Goal: Transaction & Acquisition: Purchase product/service

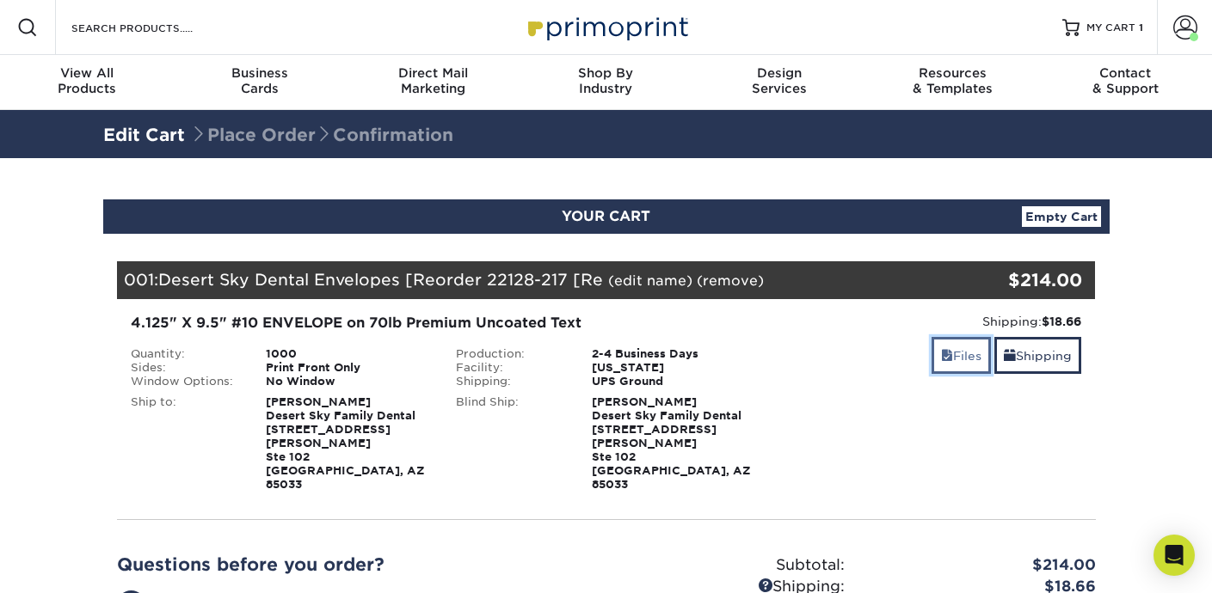
click at [948, 359] on link "Files" at bounding box center [960, 355] width 59 height 37
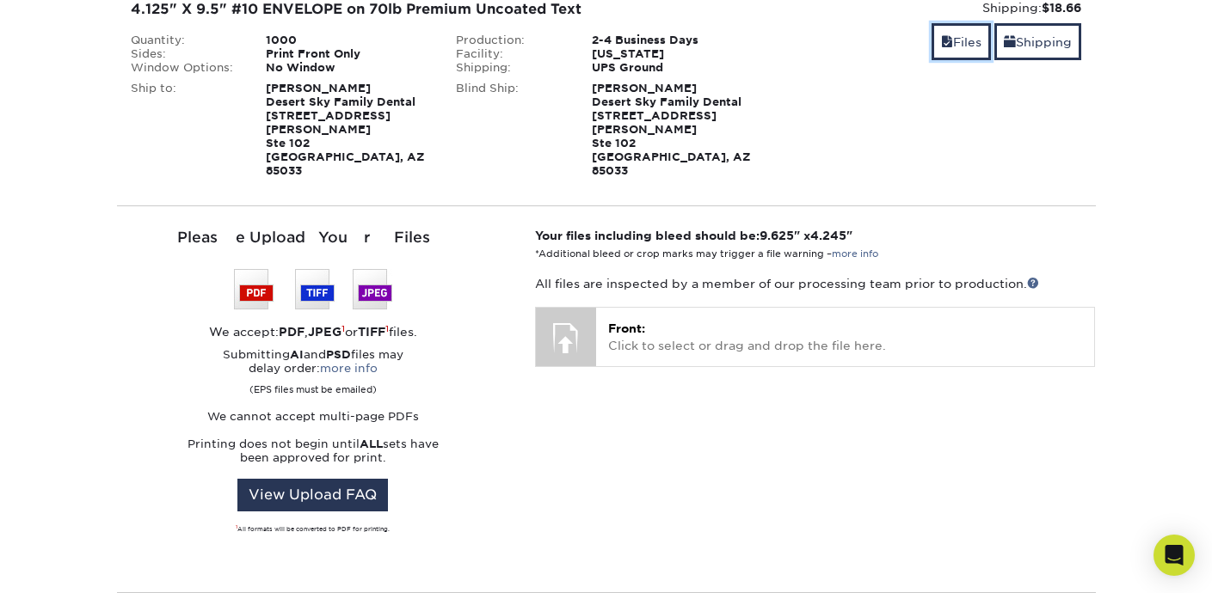
scroll to position [333, 0]
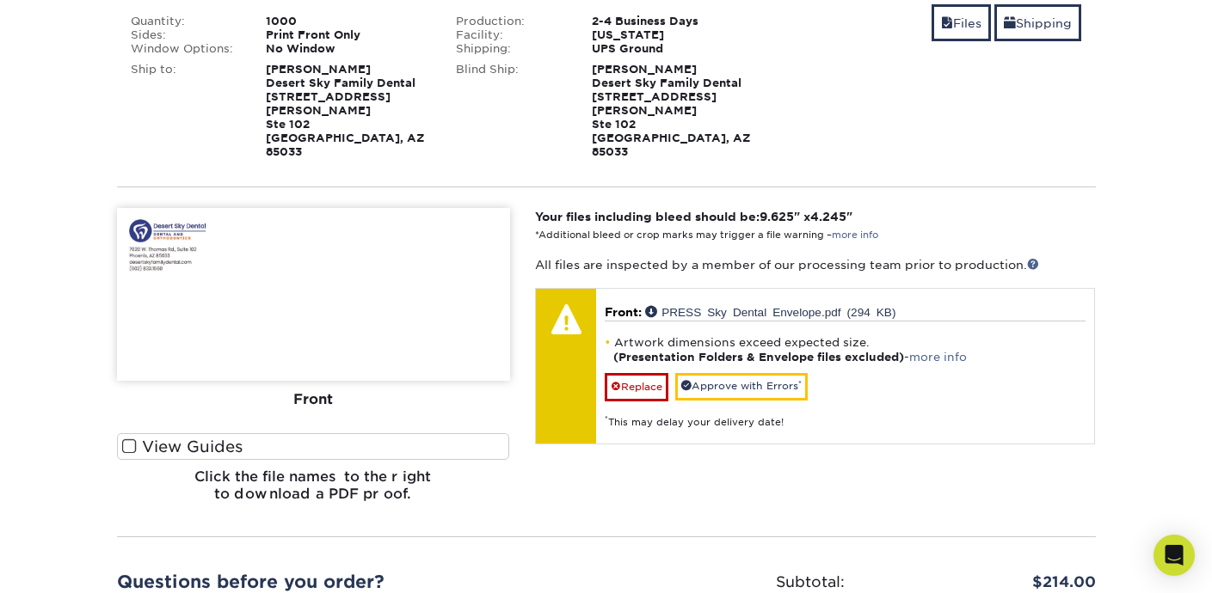
click at [847, 463] on div "Your files including bleed should be: 9.625 " x 4.245 " *Additional bleed or cr…" at bounding box center [815, 362] width 586 height 308
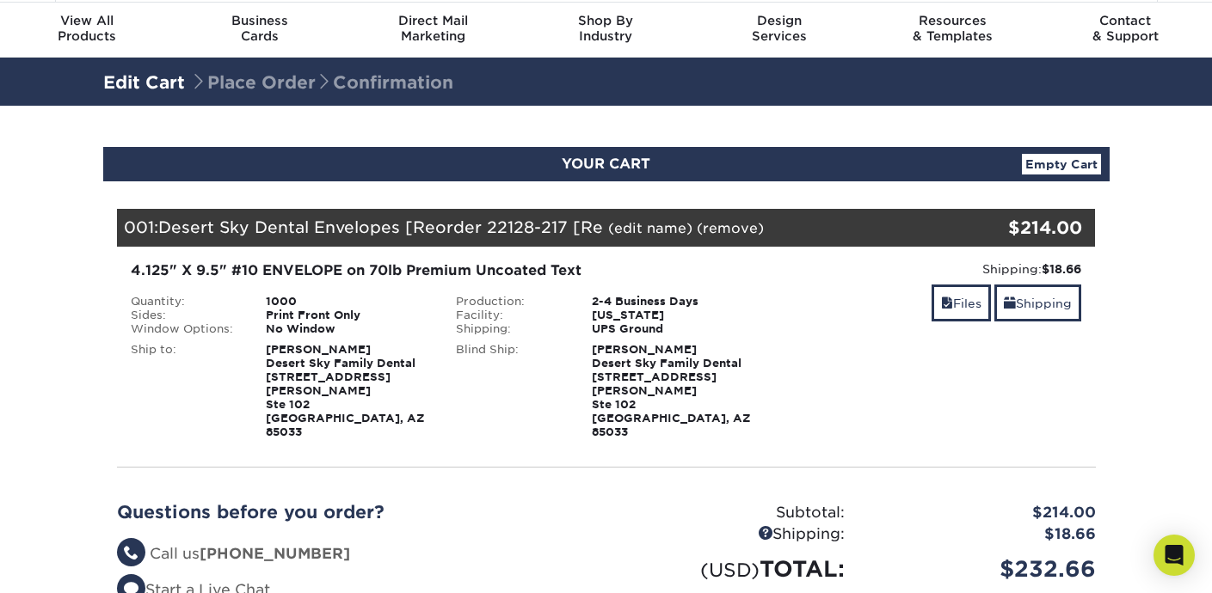
scroll to position [196, 0]
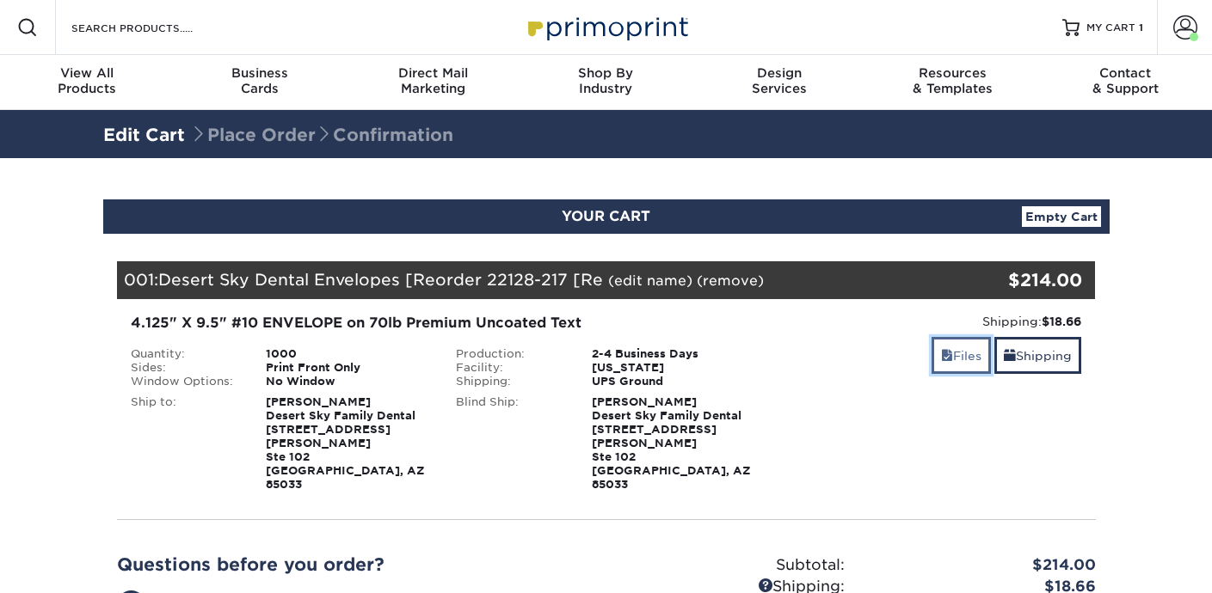
click at [958, 367] on link "Files" at bounding box center [960, 355] width 59 height 37
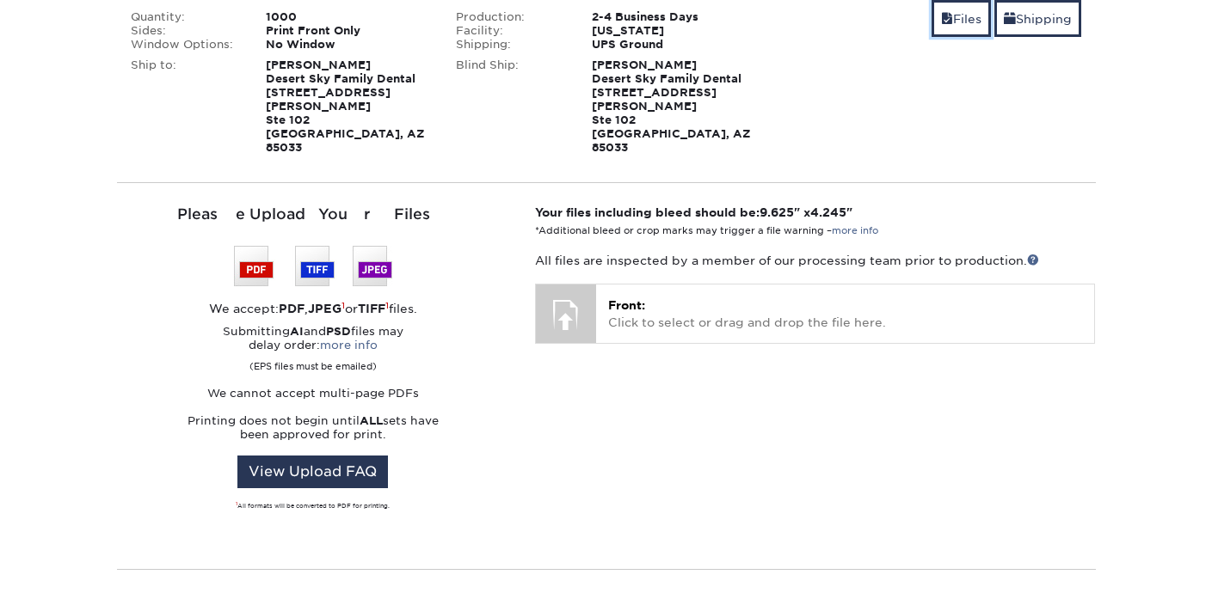
scroll to position [347, 0]
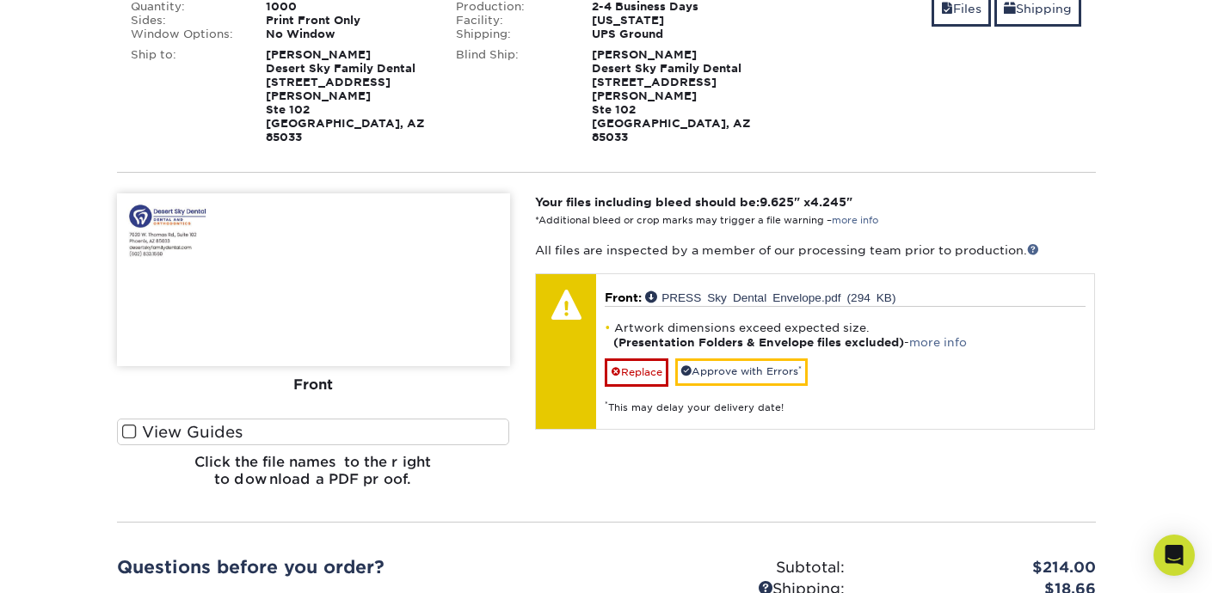
click at [42, 375] on section "YOUR CART Empty Cart Your Cart is Empty View Account Active Orders Order Histor…" at bounding box center [606, 316] width 1212 height 1010
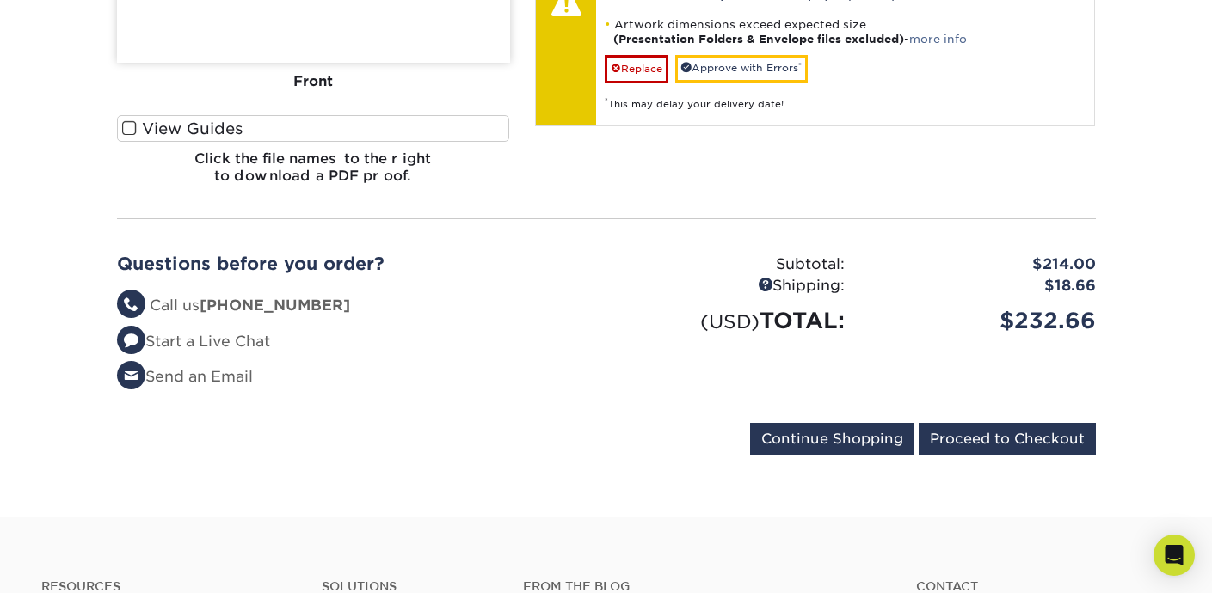
scroll to position [742, 0]
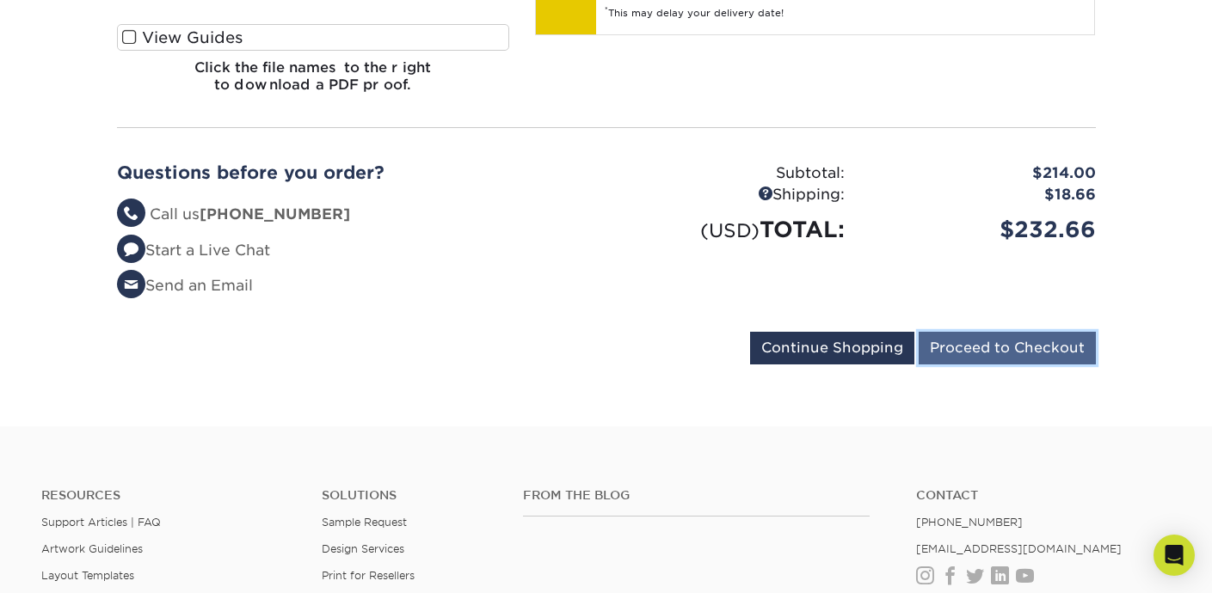
click at [966, 332] on input "Proceed to Checkout" at bounding box center [1006, 348] width 177 height 33
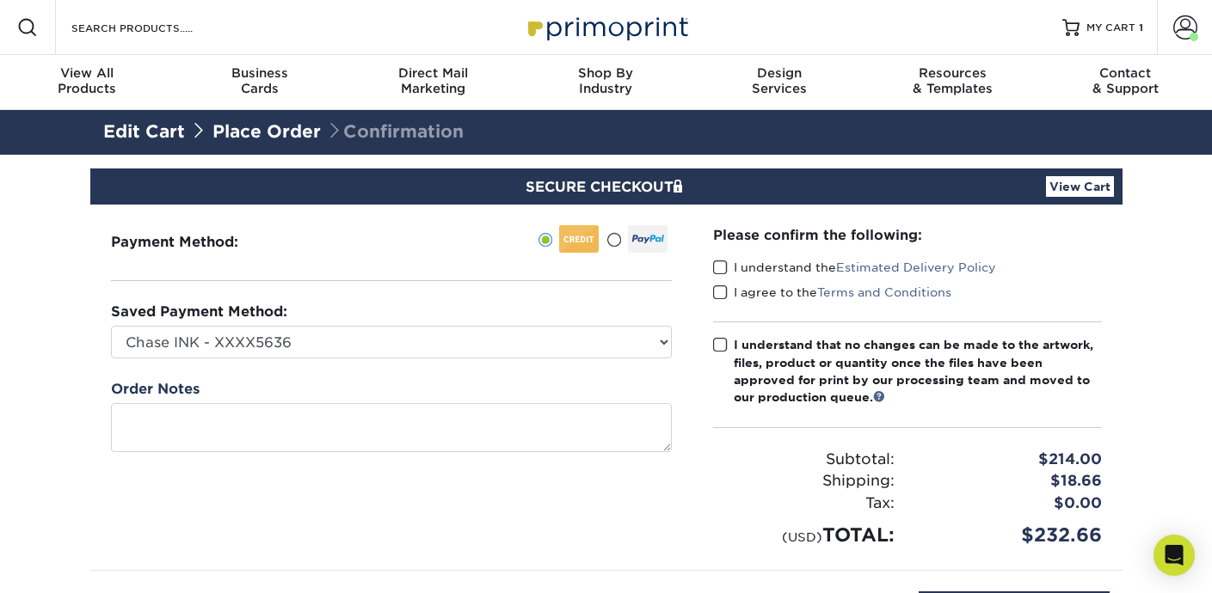
click at [719, 268] on span at bounding box center [720, 268] width 15 height 16
click at [0, 0] on input "I understand the Estimated Delivery Policy" at bounding box center [0, 0] width 0 height 0
click at [719, 292] on span at bounding box center [720, 293] width 15 height 16
click at [0, 0] on input "I agree to the Terms and Conditions" at bounding box center [0, 0] width 0 height 0
click at [721, 341] on span at bounding box center [720, 345] width 15 height 16
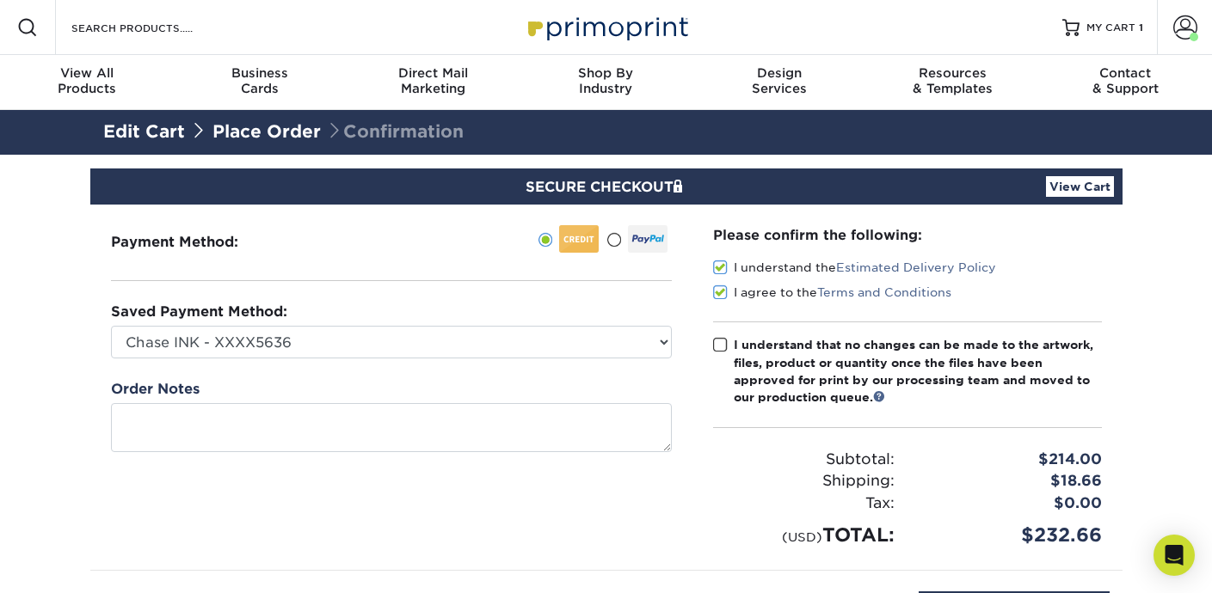
click at [0, 0] on input "I understand that no changes can be made to the artwork, files, product or quan…" at bounding box center [0, 0] width 0 height 0
click at [700, 475] on div "Shipping:" at bounding box center [803, 481] width 207 height 22
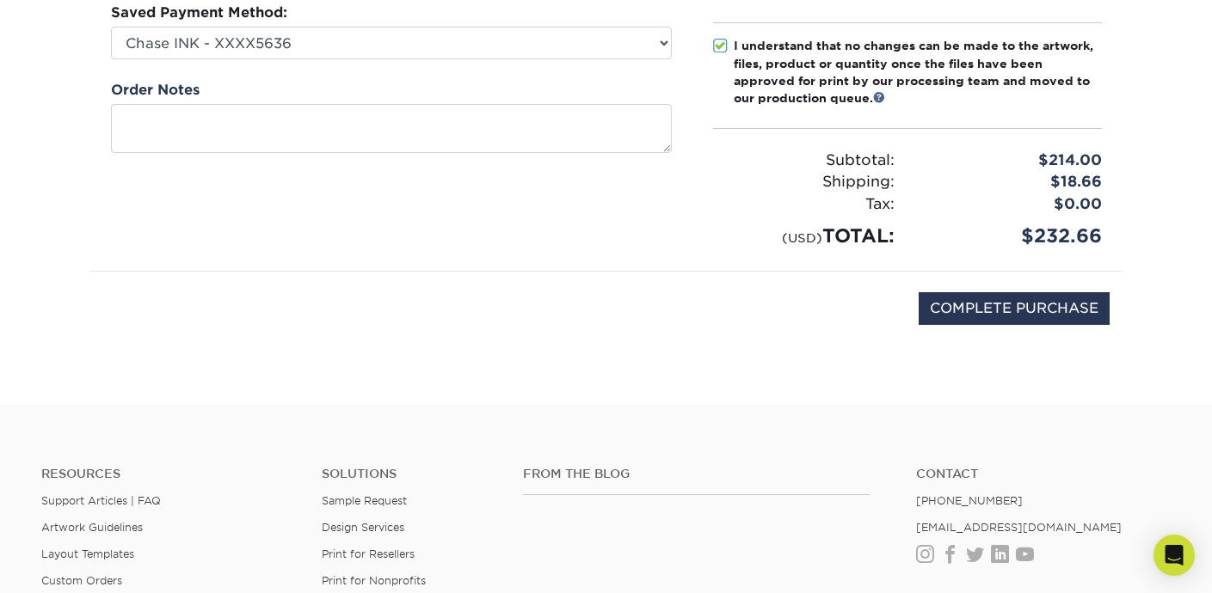
scroll to position [328, 0]
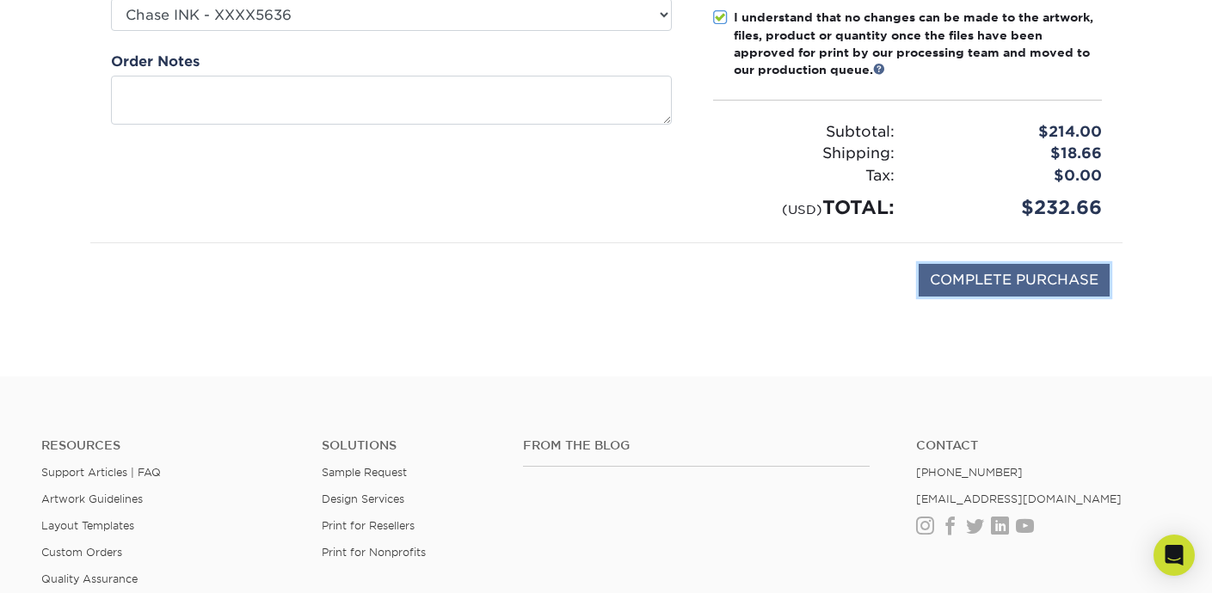
click at [1003, 279] on input "COMPLETE PURCHASE" at bounding box center [1013, 280] width 191 height 33
type input "PROCESSING, PLEASE WAIT..."
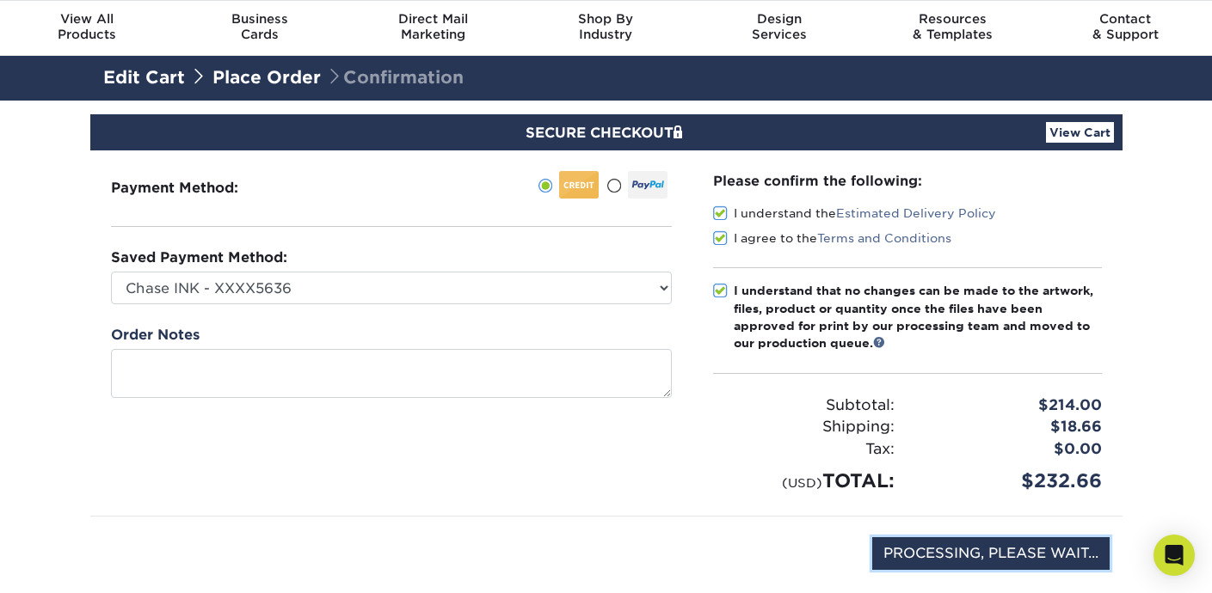
scroll to position [46, 0]
